Goal: Information Seeking & Learning: Learn about a topic

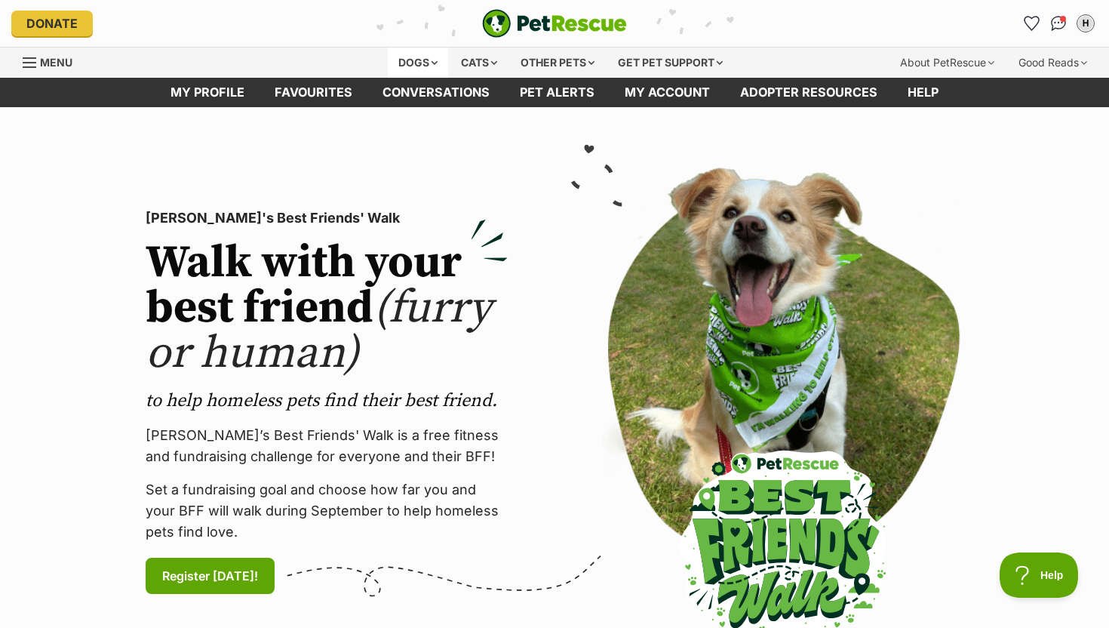
click at [420, 56] on div "Dogs" at bounding box center [418, 63] width 60 height 30
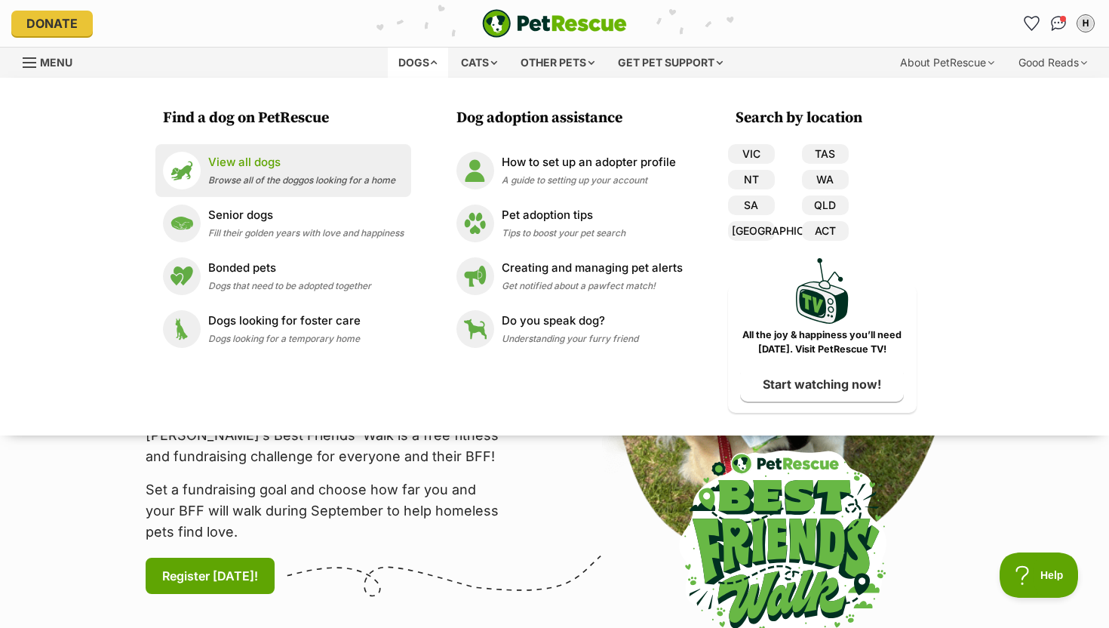
click at [316, 166] on p "View all dogs" at bounding box center [301, 162] width 187 height 17
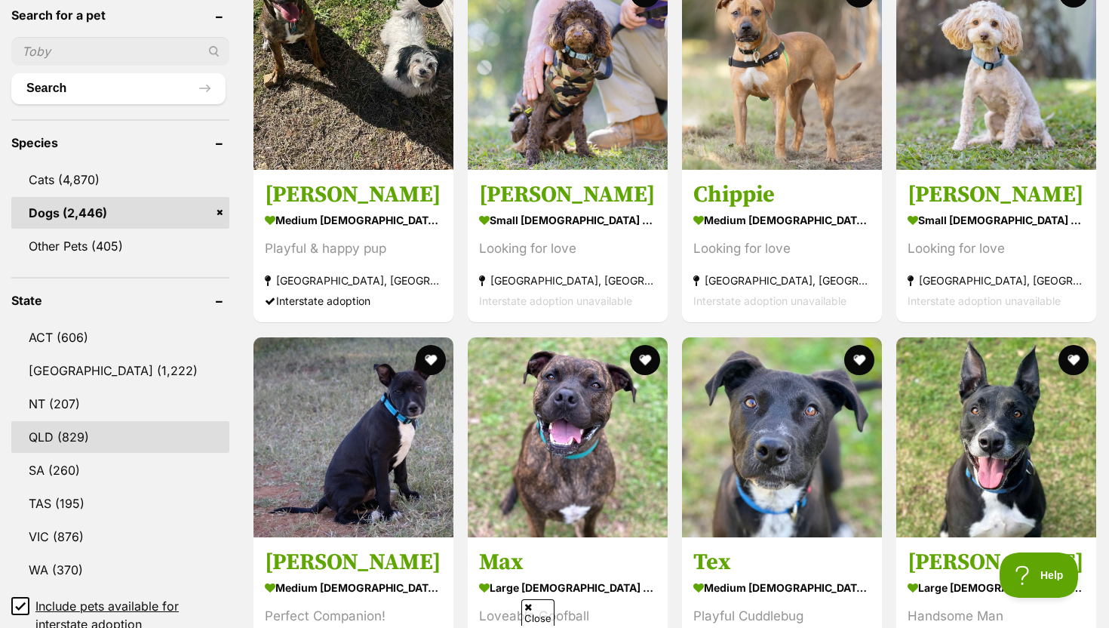
scroll to position [521, 0]
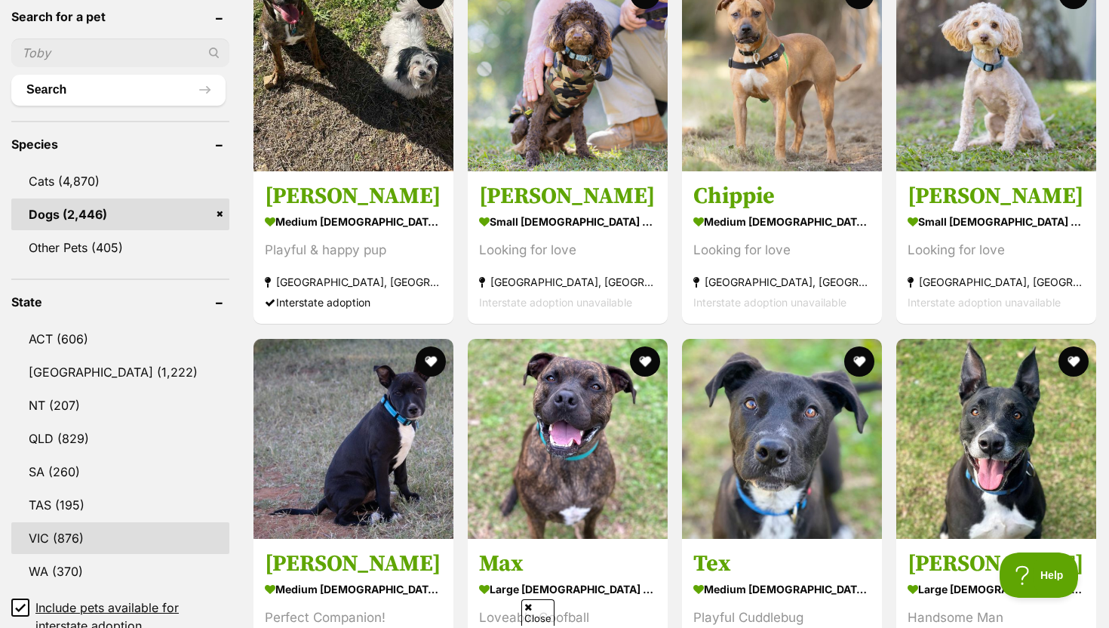
click at [75, 528] on link "VIC (876)" at bounding box center [120, 538] width 218 height 32
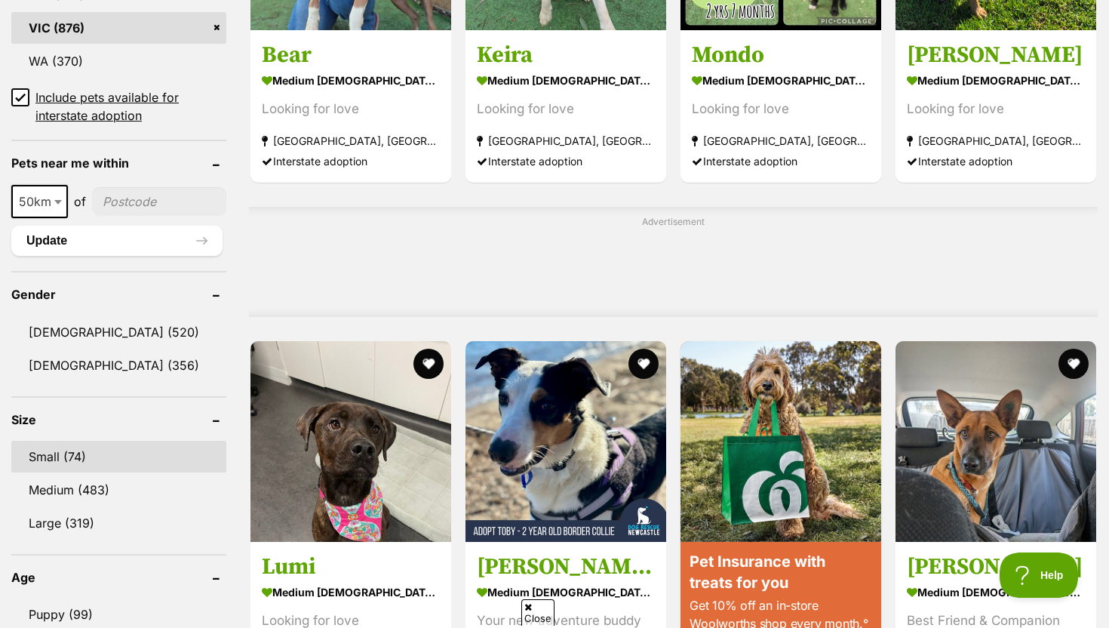
scroll to position [1038, 0]
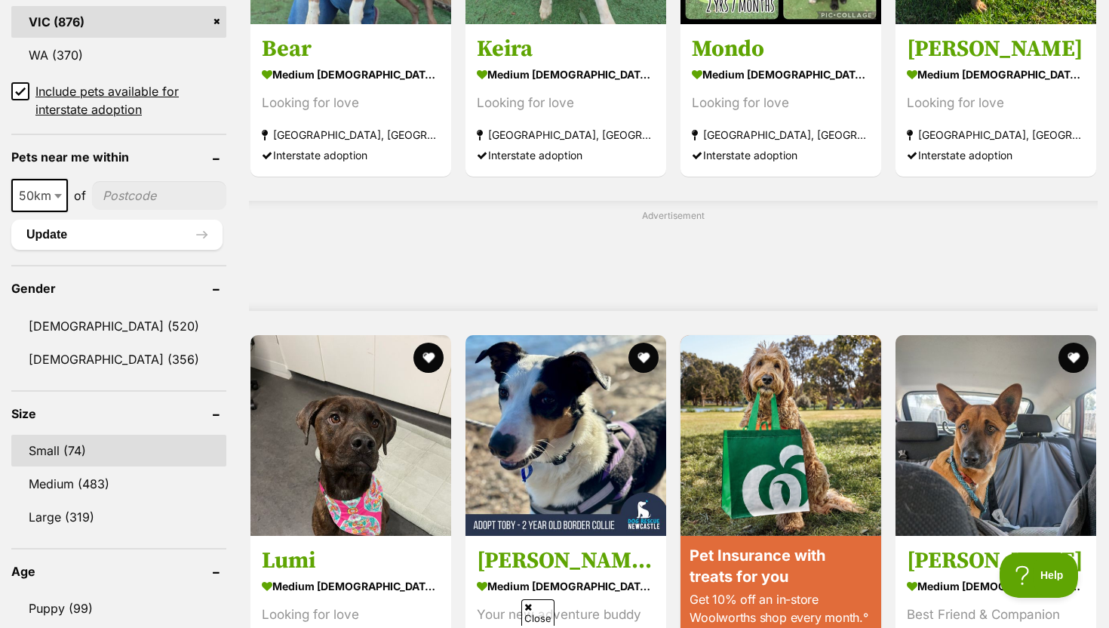
click at [87, 441] on link "Small (74)" at bounding box center [118, 451] width 215 height 32
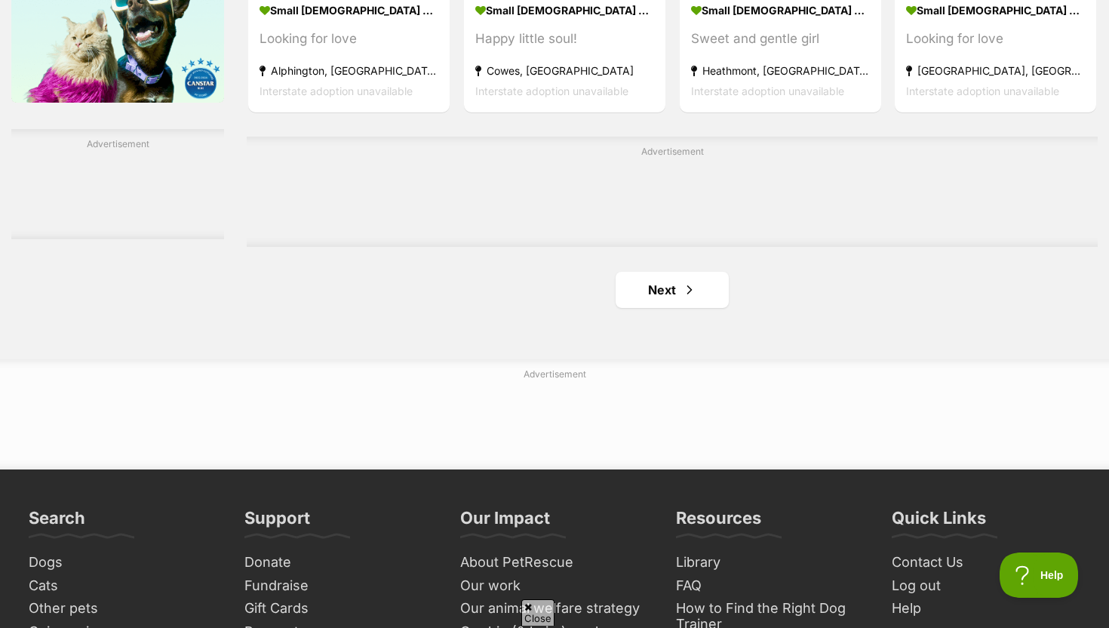
scroll to position [2521, 0]
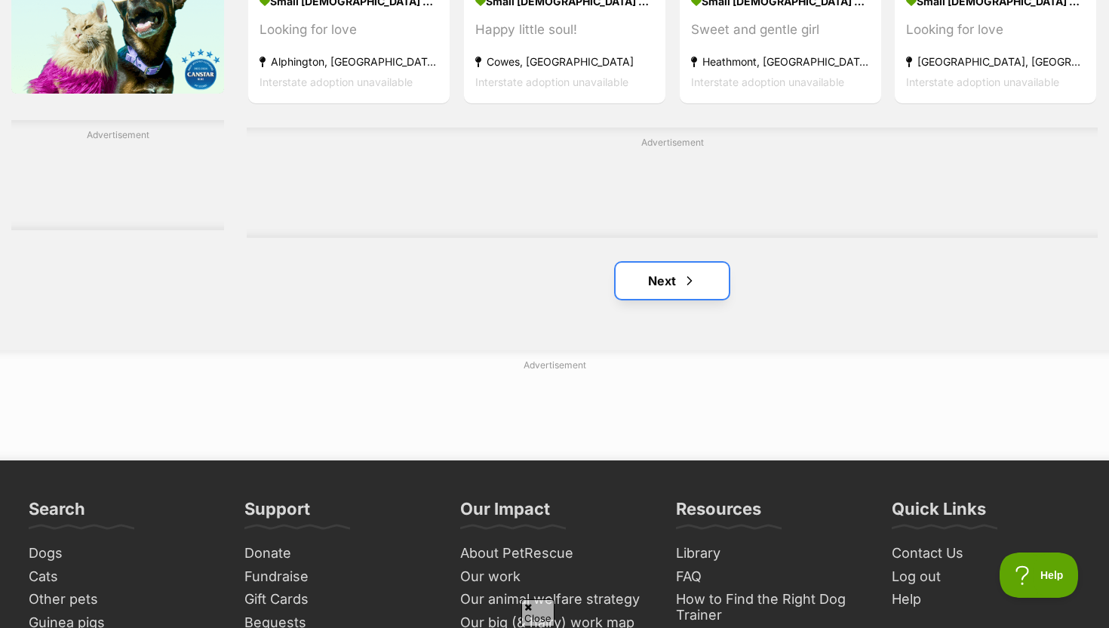
click at [648, 287] on link "Next" at bounding box center [672, 281] width 113 height 36
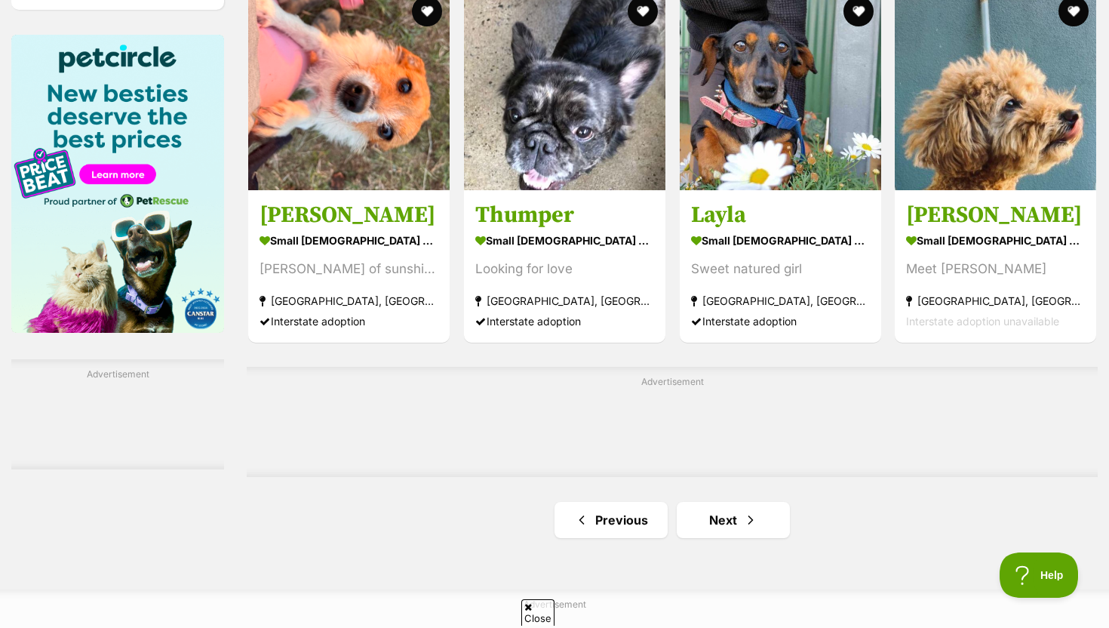
scroll to position [2283, 0]
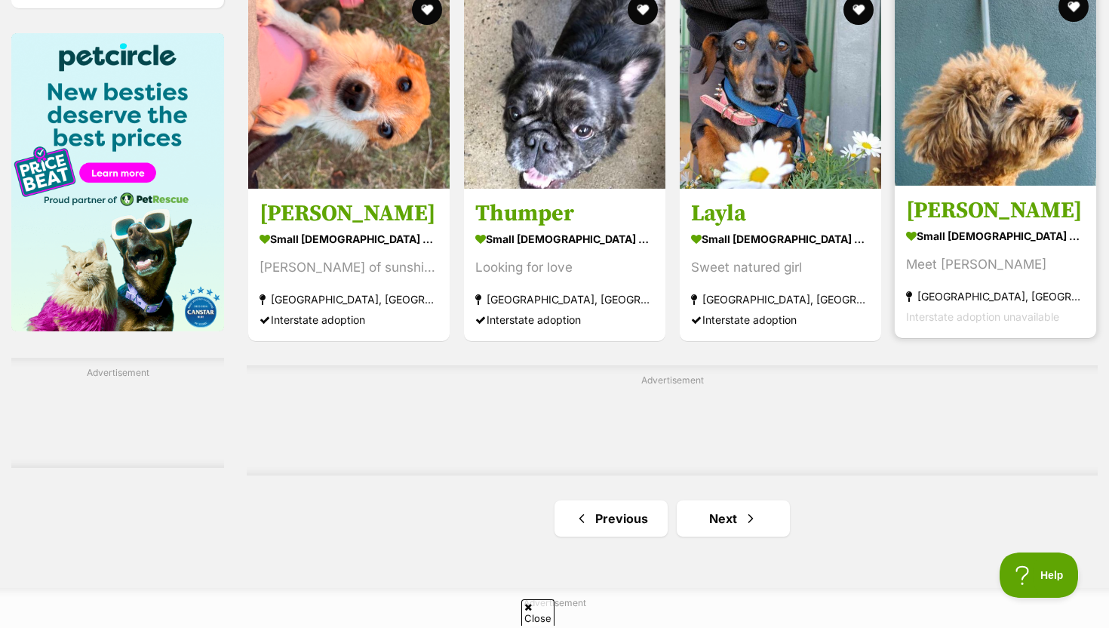
click at [997, 161] on img at bounding box center [995, 84] width 201 height 201
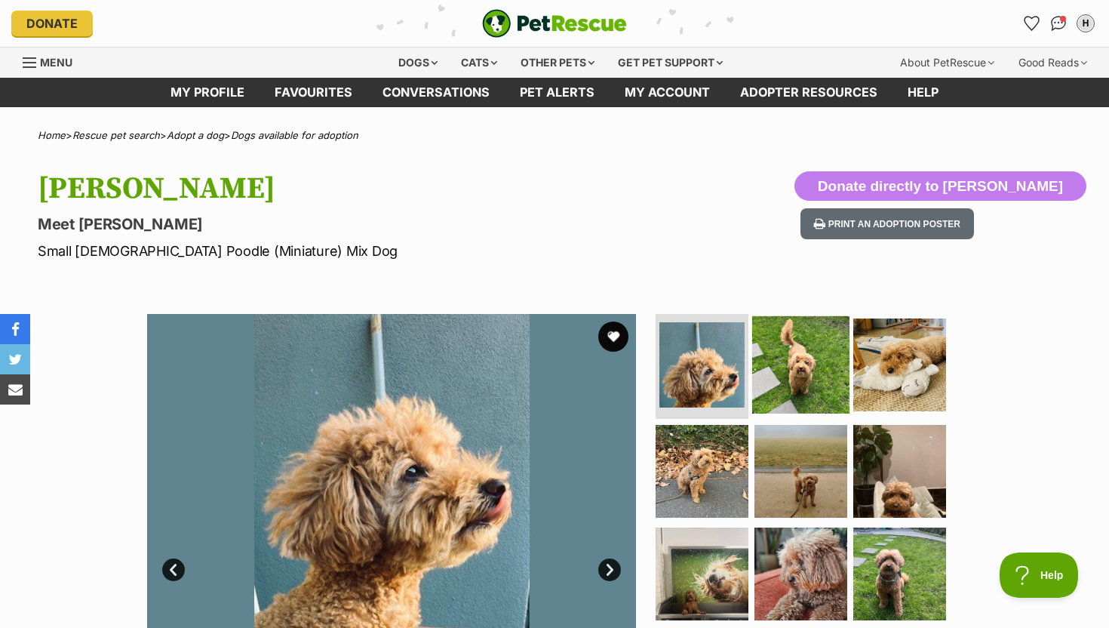
click at [785, 361] on img at bounding box center [800, 363] width 97 height 97
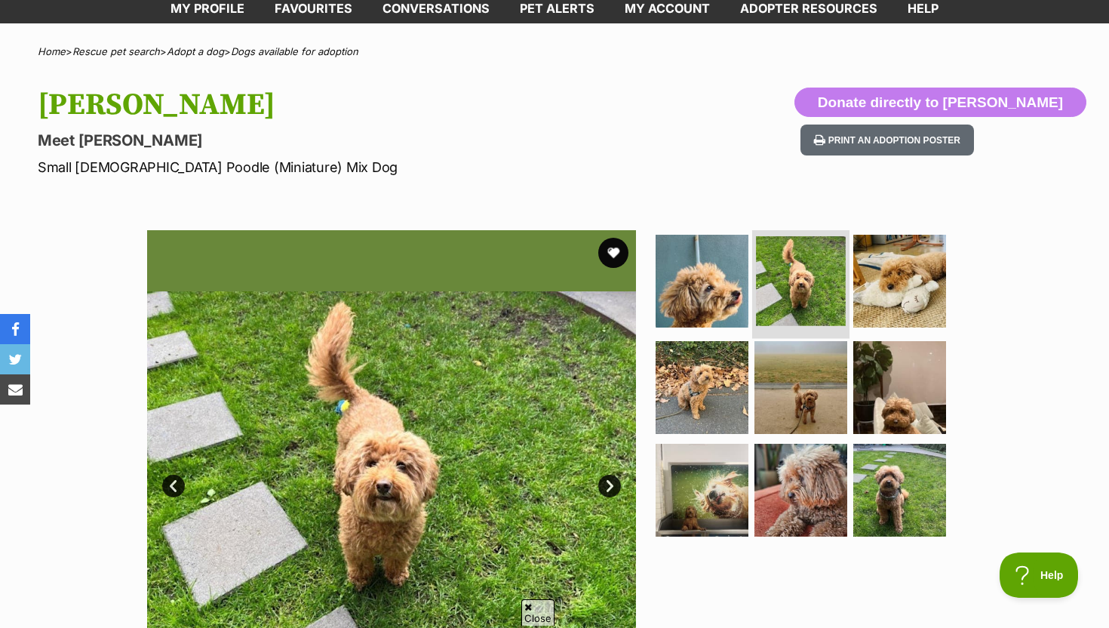
scroll to position [103, 0]
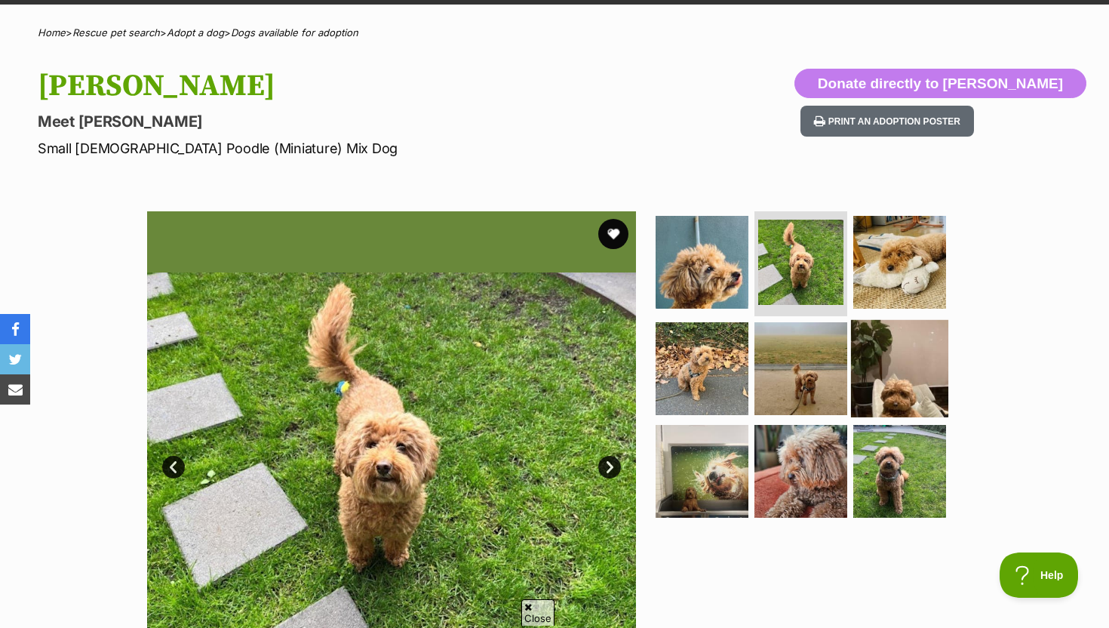
click at [898, 389] on img at bounding box center [899, 368] width 97 height 97
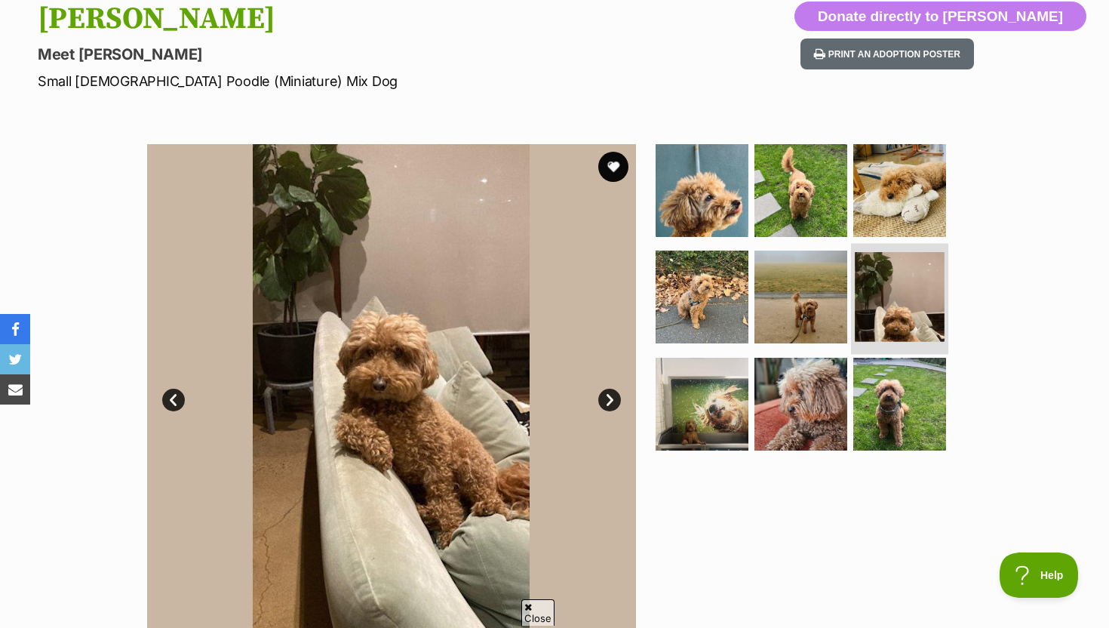
scroll to position [180, 0]
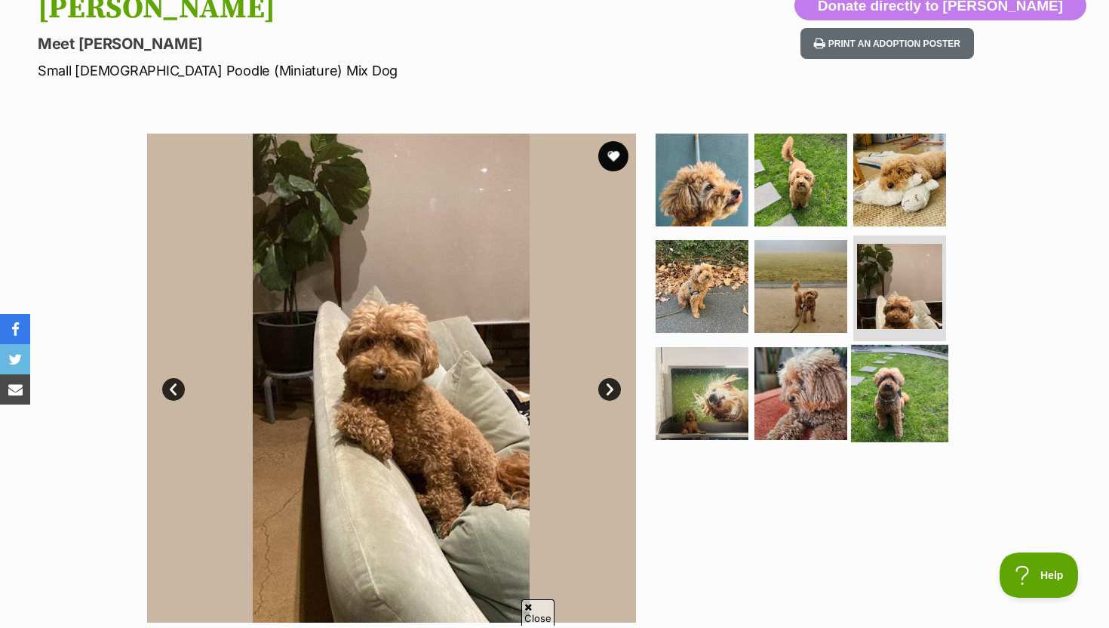
click at [895, 389] on img at bounding box center [899, 393] width 97 height 97
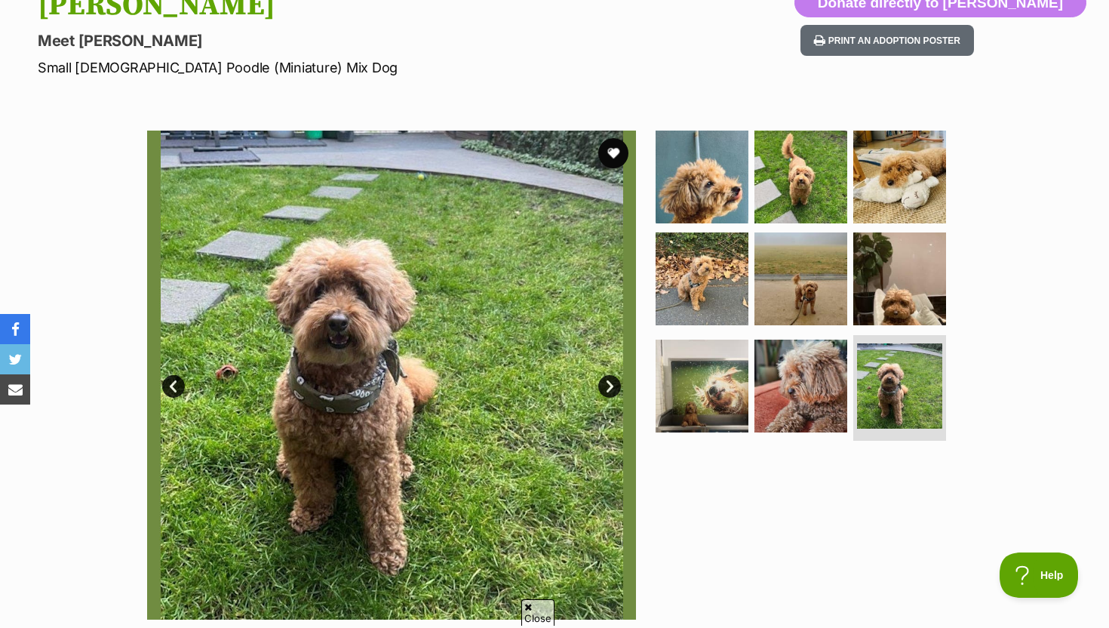
scroll to position [171, 0]
